Goal: Communication & Community: Answer question/provide support

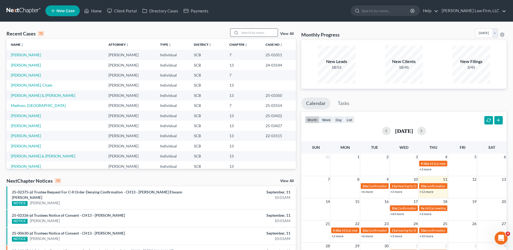
click at [265, 35] on input "search" at bounding box center [259, 33] width 38 height 8
type input "[PERSON_NAME]"
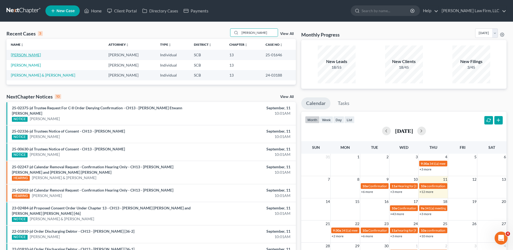
click at [22, 54] on link "[PERSON_NAME]" at bounding box center [26, 55] width 30 height 5
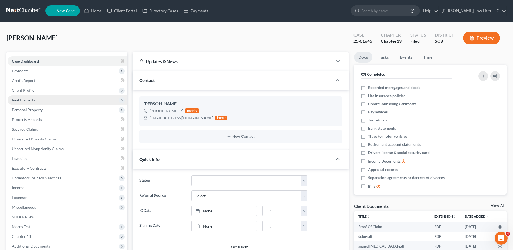
select select "0"
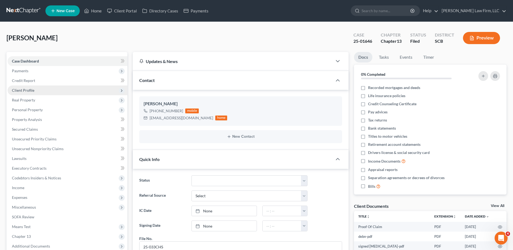
scroll to position [318, 0]
click at [28, 89] on span "Client Profile" at bounding box center [23, 90] width 22 height 5
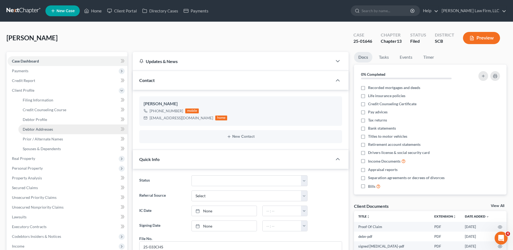
scroll to position [2, 0]
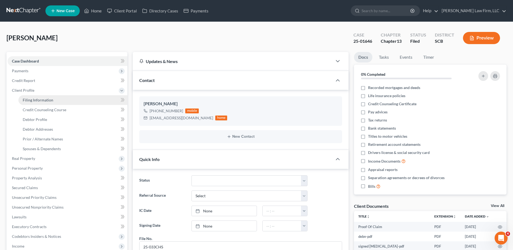
click at [40, 99] on span "Filing Information" at bounding box center [38, 100] width 31 height 5
select select "1"
select select "0"
select select "3"
select select "42"
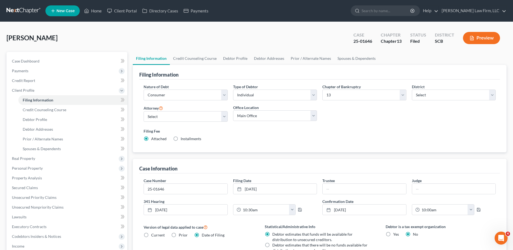
click at [25, 8] on link at bounding box center [23, 11] width 35 height 10
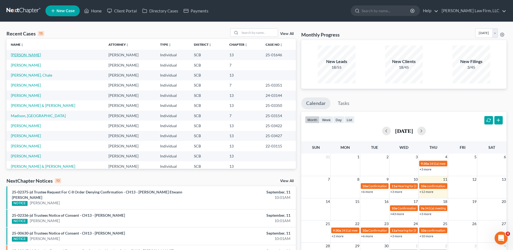
click at [20, 54] on link "[PERSON_NAME]" at bounding box center [26, 55] width 30 height 5
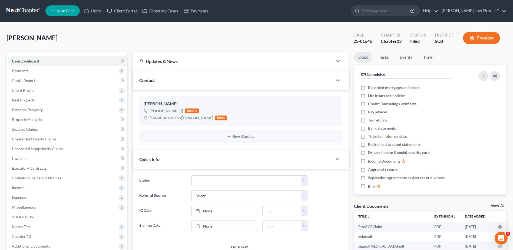
select select "0"
click at [16, 9] on link at bounding box center [23, 11] width 35 height 10
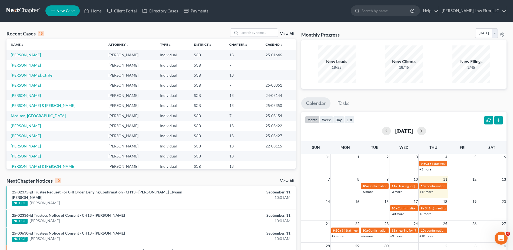
click at [23, 74] on link "[PERSON_NAME], Chale" at bounding box center [31, 75] width 41 height 5
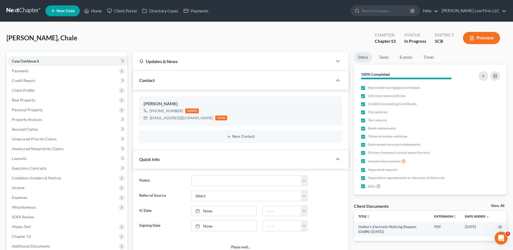
select select "0"
click at [33, 79] on span "Credit Report" at bounding box center [23, 80] width 23 height 5
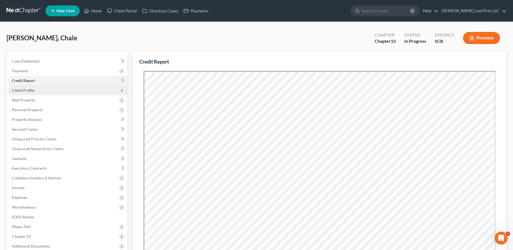
drag, startPoint x: 31, startPoint y: 92, endPoint x: 35, endPoint y: 93, distance: 4.9
click at [31, 92] on span "Client Profile" at bounding box center [23, 90] width 22 height 5
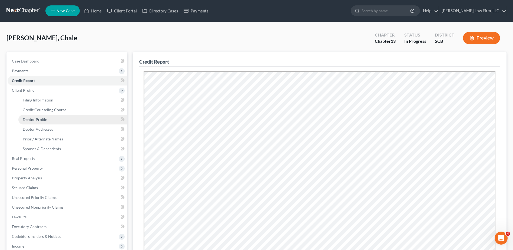
click at [43, 122] on link "Debtor Profile" at bounding box center [72, 120] width 109 height 10
select select "3"
select select "2"
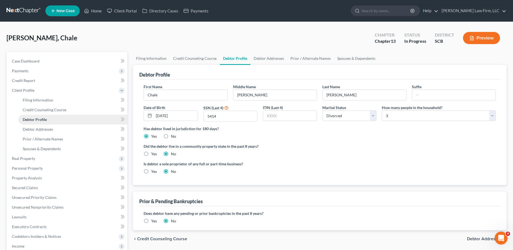
radio input "true"
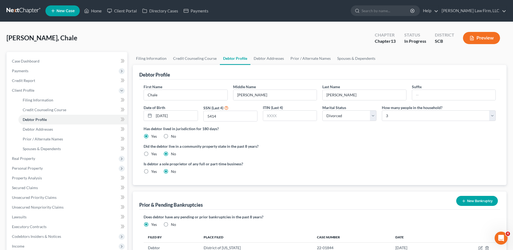
scroll to position [27, 0]
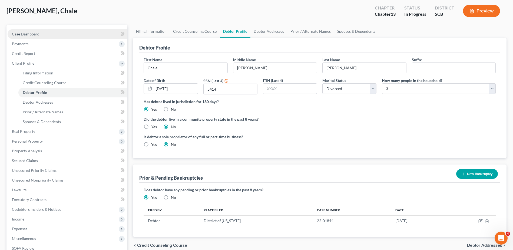
click at [34, 32] on span "Case Dashboard" at bounding box center [26, 34] width 28 height 5
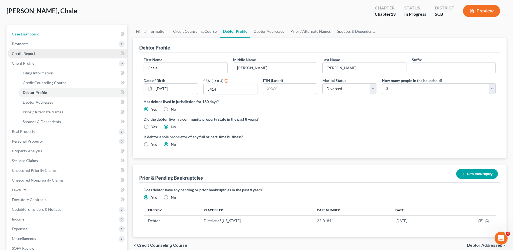
select select "0"
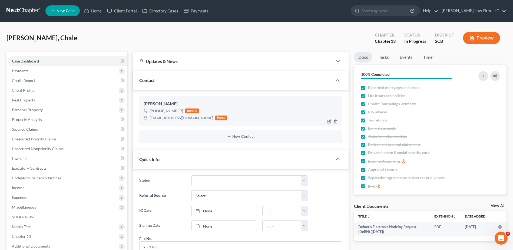
scroll to position [18, 0]
drag, startPoint x: 398, startPoint y: 15, endPoint x: 398, endPoint y: 24, distance: 9.5
click at [399, 15] on input "search" at bounding box center [387, 11] width 50 height 10
type input "sheets"
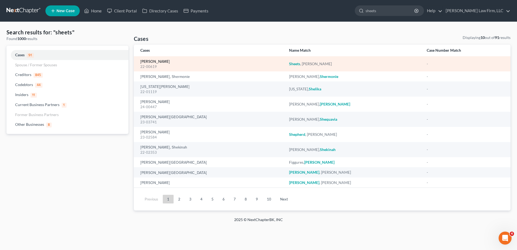
click at [156, 61] on link "Sheets, Renee" at bounding box center [154, 62] width 29 height 4
select select "6"
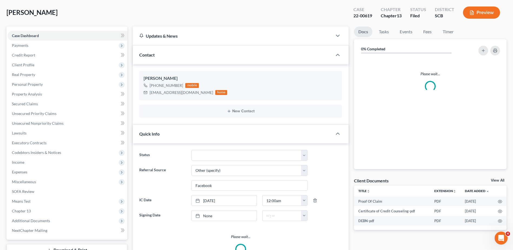
scroll to position [217, 0]
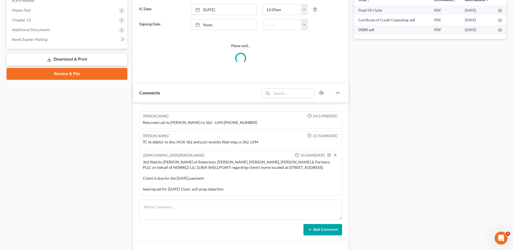
select select "0"
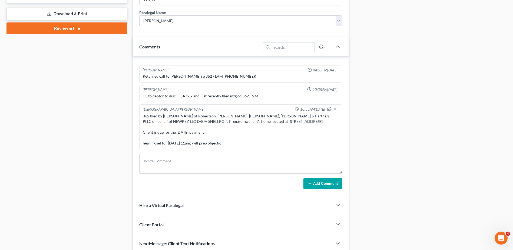
scroll to position [286, 0]
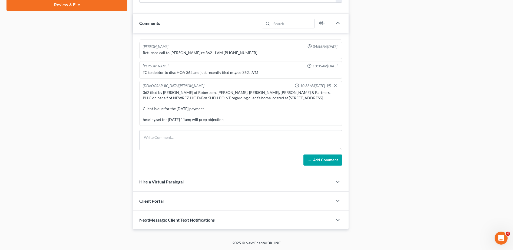
click at [153, 128] on div "Shawnda Engram 03:15PM, 02/25/2022 t/c to client lvm to contact me to schedule …" at bounding box center [241, 103] width 216 height 140
drag, startPoint x: 164, startPoint y: 144, endPoint x: 167, endPoint y: 145, distance: 2.9
click at [166, 144] on textarea at bounding box center [240, 140] width 203 height 20
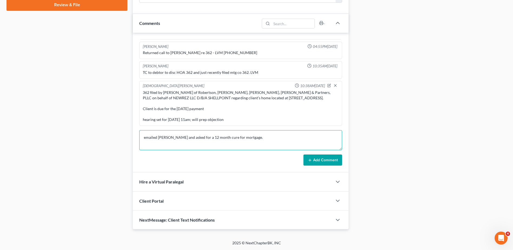
type textarea "emailed Mary Powers and asked for a 12 month cure for mortgage."
click at [321, 155] on button "Add Comment" at bounding box center [323, 160] width 39 height 11
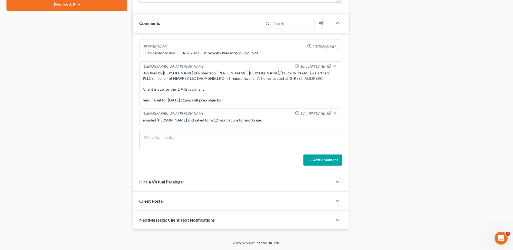
scroll to position [421, 0]
